Goal: Task Accomplishment & Management: Use online tool/utility

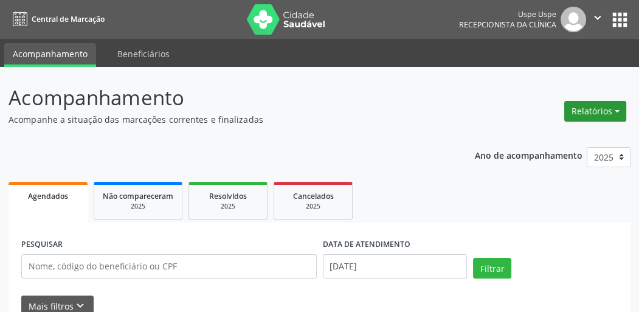
click at [585, 112] on button "Relatórios" at bounding box center [595, 111] width 62 height 21
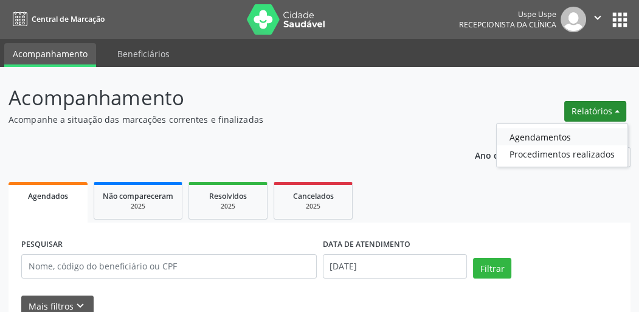
click at [558, 133] on link "Agendamentos" at bounding box center [562, 136] width 131 height 17
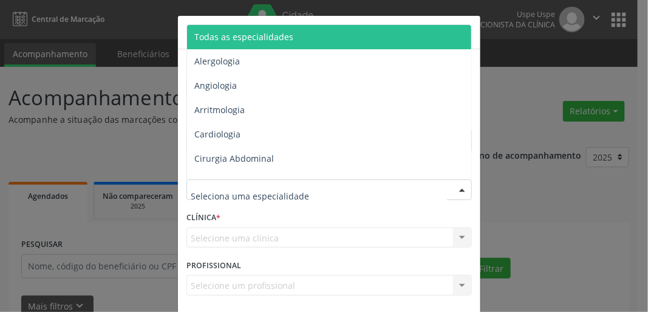
click at [228, 182] on div at bounding box center [330, 189] width 286 height 21
type input "oft"
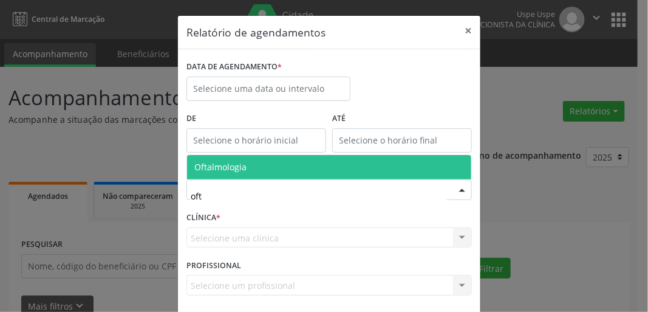
click at [233, 169] on span "Oftalmologia" at bounding box center [220, 167] width 52 height 12
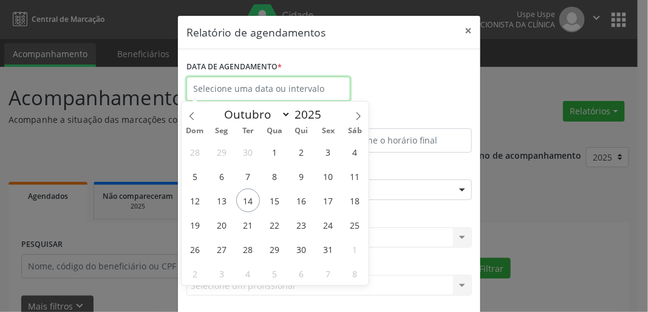
click at [233, 92] on input "text" at bounding box center [269, 89] width 164 height 24
click at [253, 201] on span "14" at bounding box center [248, 200] width 24 height 24
type input "[DATE]"
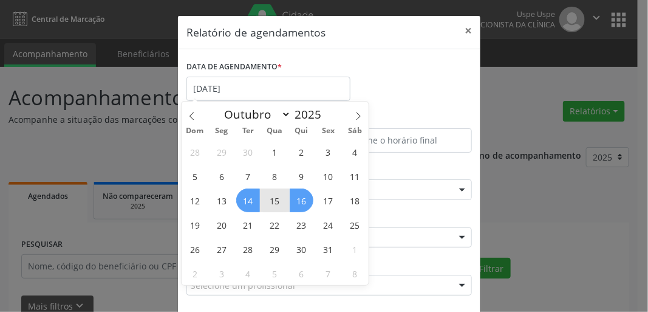
click at [303, 202] on span "16" at bounding box center [302, 200] width 24 height 24
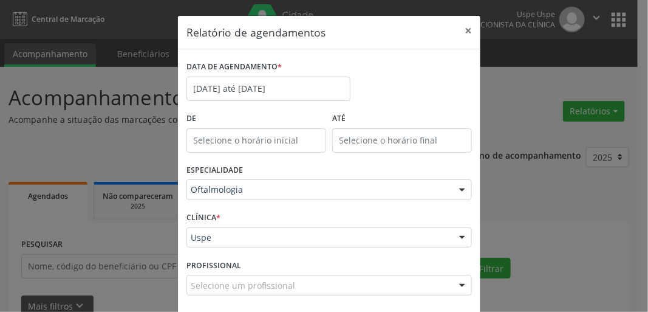
scroll to position [53, 0]
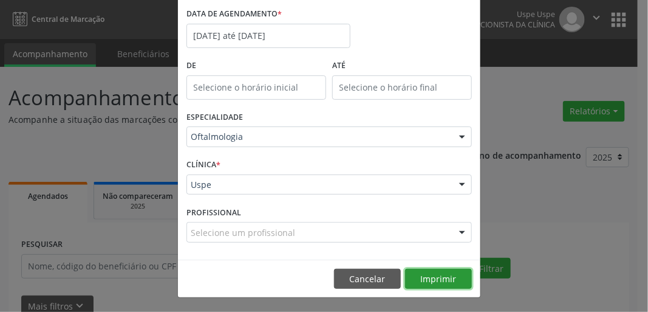
click at [420, 274] on button "Imprimir" at bounding box center [438, 279] width 67 height 21
